Goal: Transaction & Acquisition: Purchase product/service

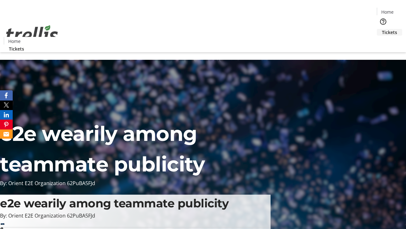
click at [382, 29] on span "Tickets" at bounding box center [389, 32] width 15 height 7
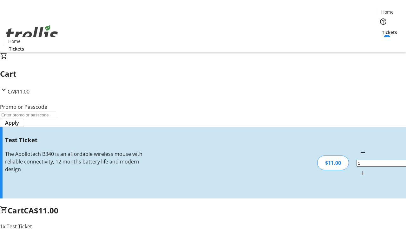
type input "UNLOCK"
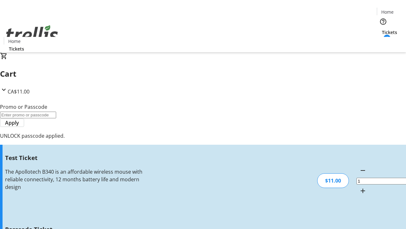
type input "5"
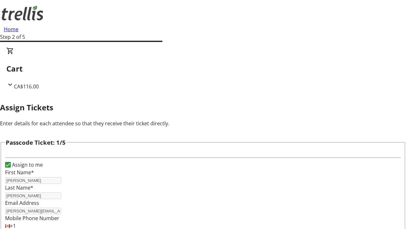
type input "[PERSON_NAME]"
type input "Daniella"
type input "[PERSON_NAME]"
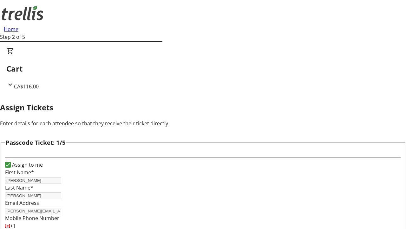
scroll to position [618, 0]
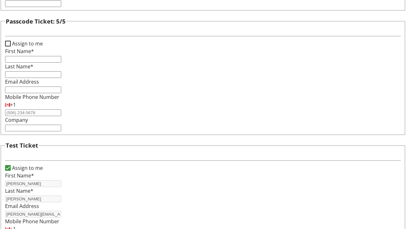
type input "Altenwerth"
click at [11, 46] on input "Assign to me" at bounding box center [8, 44] width 6 height 6
checkbox input "true"
type input "[PERSON_NAME]"
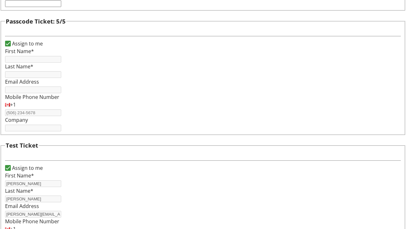
type input "[PERSON_NAME]"
type input "[PERSON_NAME][EMAIL_ADDRESS][DOMAIN_NAME]"
